Goal: Contribute content

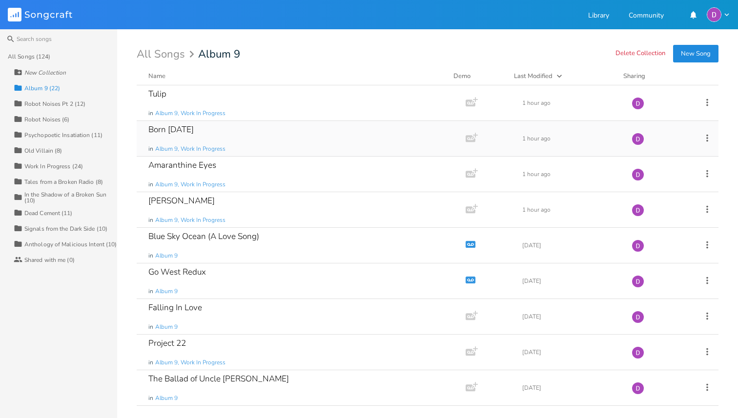
click at [313, 145] on div "Born [DATE] in Album 9, Work In Progress" at bounding box center [299, 138] width 302 height 35
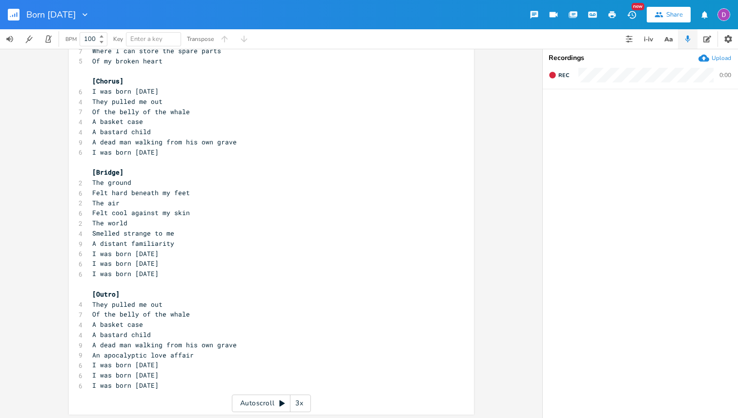
scroll to position [293, 0]
click at [11, 16] on rect "button" at bounding box center [14, 15] width 12 height 12
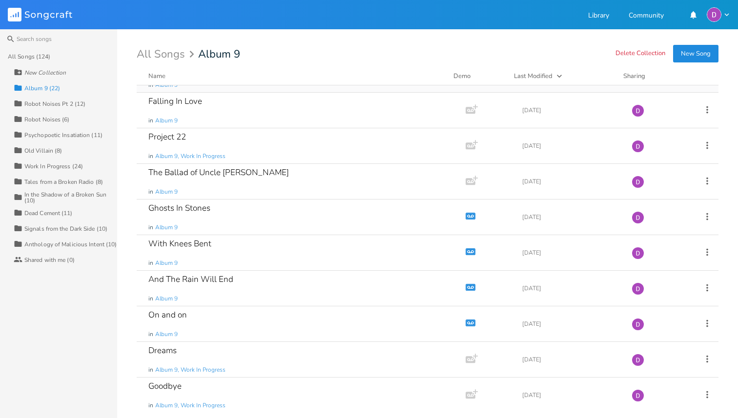
scroll to position [210, 0]
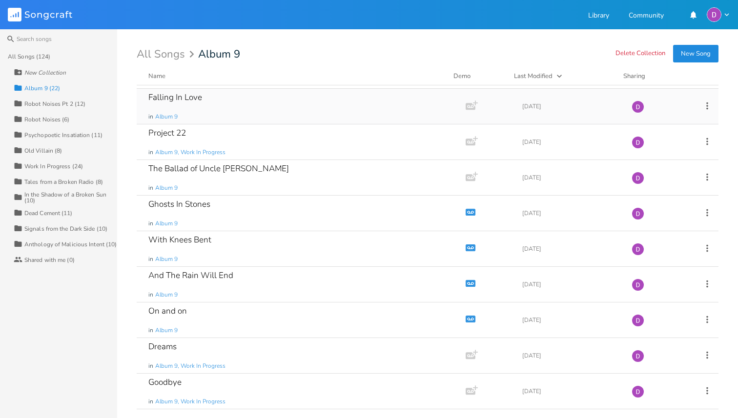
click at [333, 118] on div "Falling In Love in Album 9" at bounding box center [299, 106] width 302 height 35
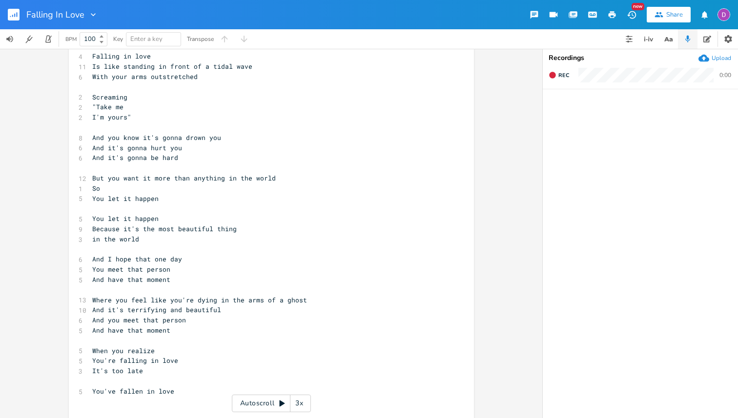
scroll to position [404, 0]
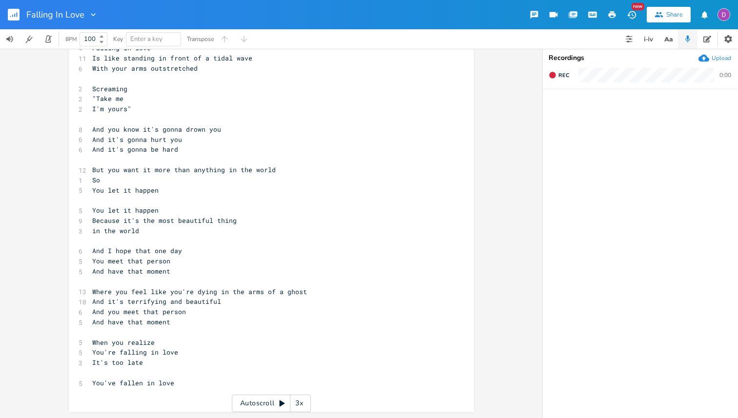
click at [16, 14] on rect "button" at bounding box center [14, 15] width 12 height 12
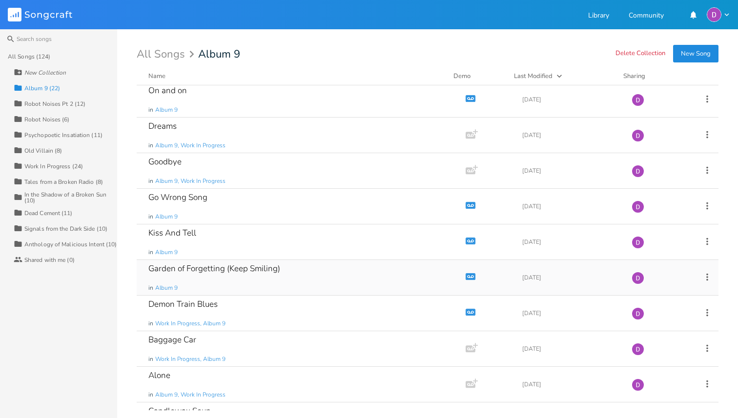
scroll to position [459, 0]
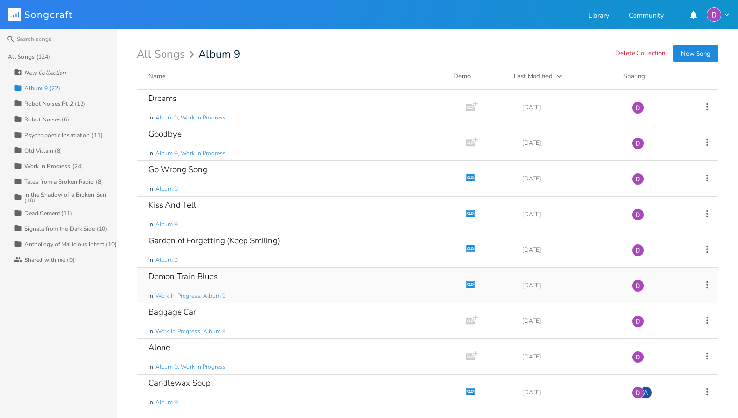
click at [362, 285] on div "Demon Train Blues in Work In Progress, Album 9" at bounding box center [299, 285] width 302 height 35
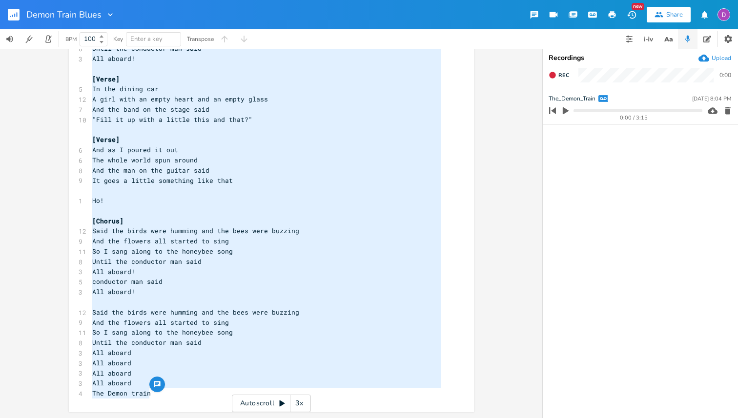
scroll to position [72, 0]
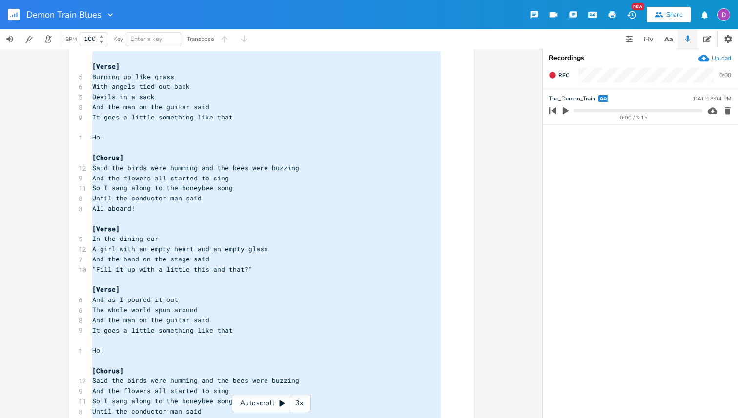
type textarea "Burning up like grass With angels tied out back Devils in a sack And the man on…"
drag, startPoint x: 155, startPoint y: 394, endPoint x: 115, endPoint y: 71, distance: 325.0
click at [115, 71] on div "[Verse] 5 Hello baby now 6 I'm coming back to town 6 Been away on a train 6 Jus…" at bounding box center [266, 274] width 352 height 548
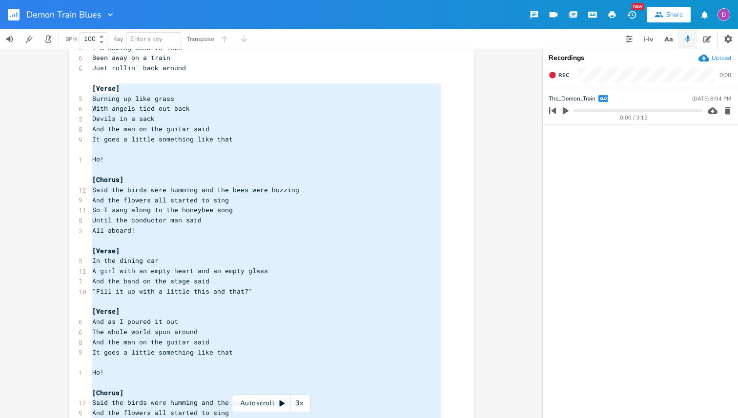
scroll to position [0, 0]
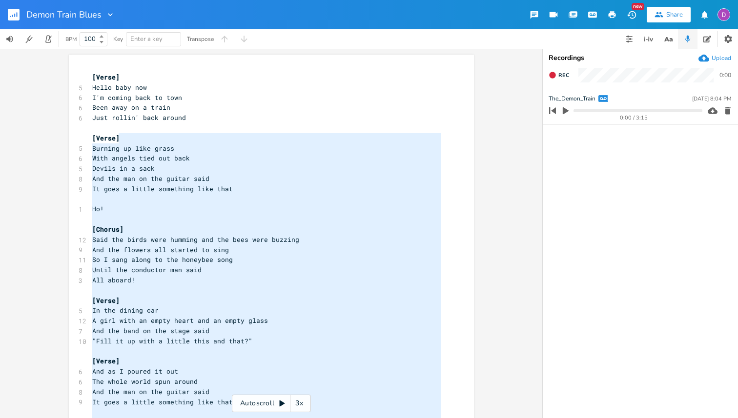
click at [115, 71] on div "x [Verse] 5 Hello baby now 6 I'm coming back to town 6 Been away on a train 6 J…" at bounding box center [266, 346] width 352 height 552
